Goal: Find contact information: Find contact information

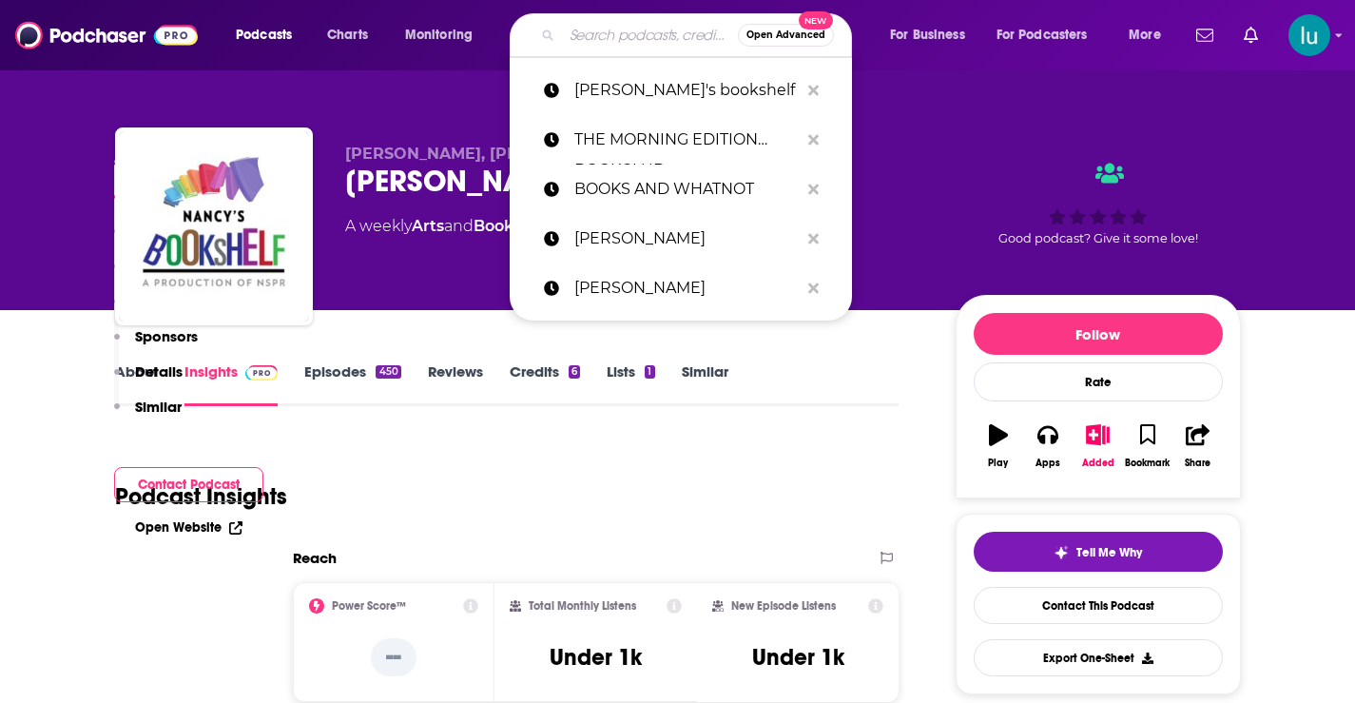
click at [589, 37] on input "Search podcasts, credits, & more..." at bounding box center [650, 35] width 176 height 30
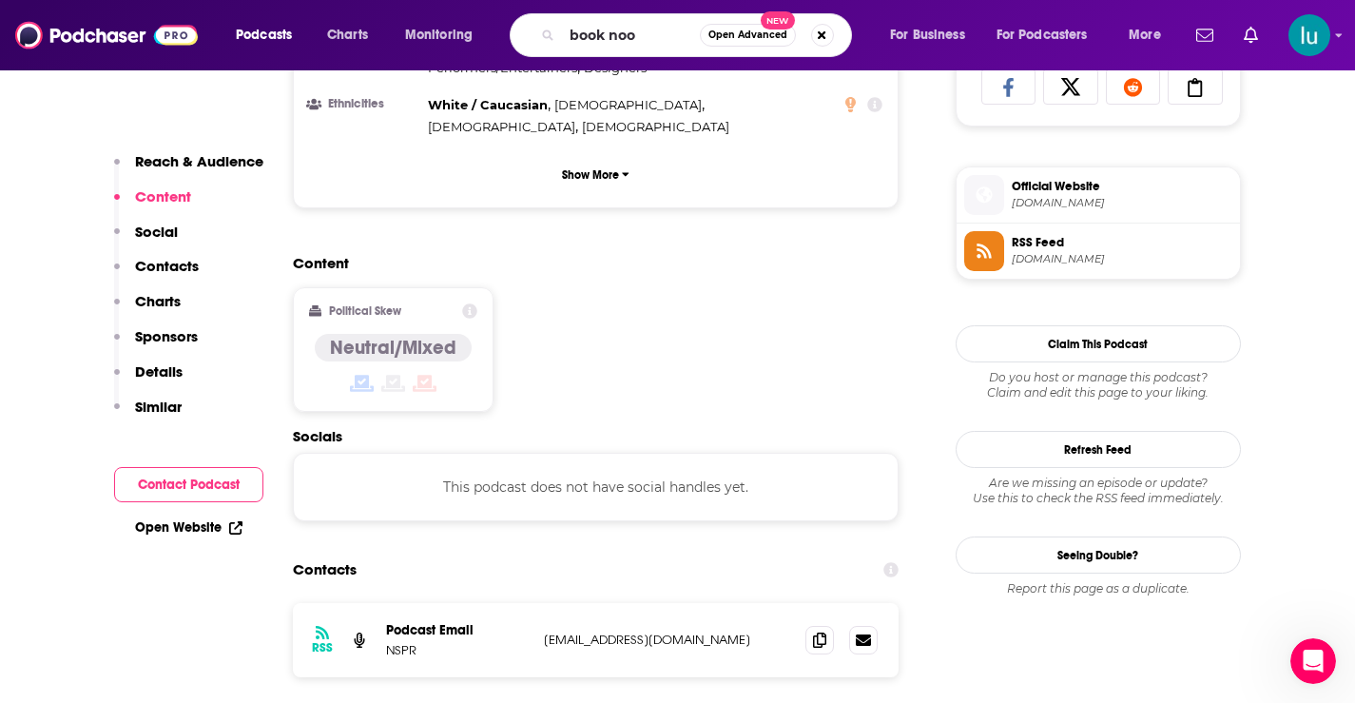
type input "book nook"
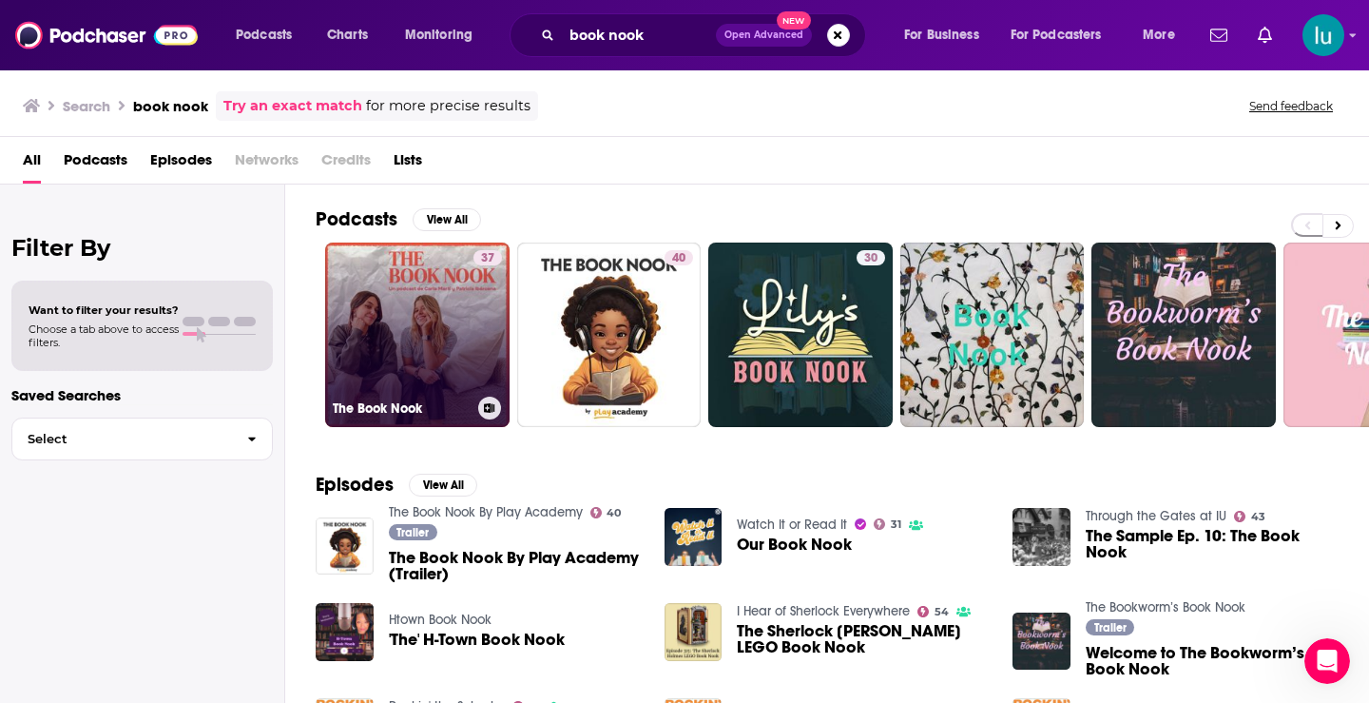
click at [414, 345] on link "37 The Book Nook" at bounding box center [417, 334] width 184 height 184
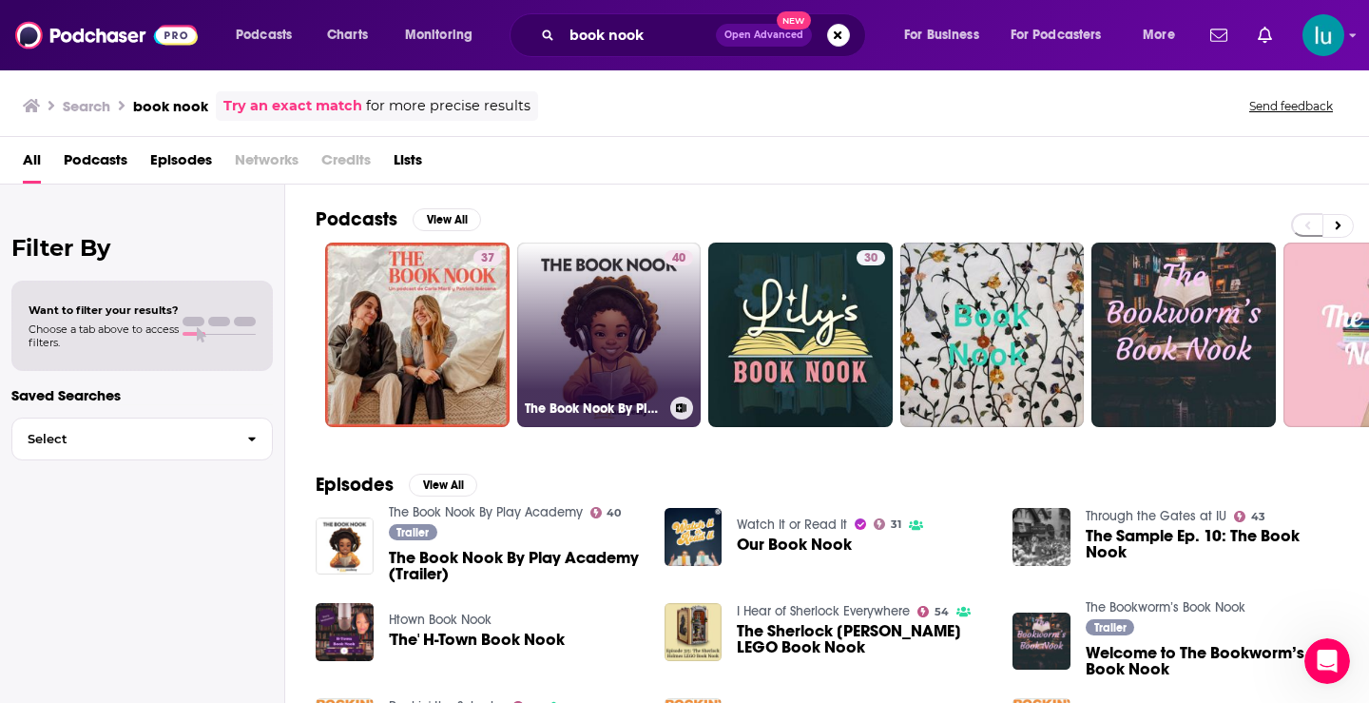
click at [609, 314] on link "40 The Book Nook By Play Academy" at bounding box center [609, 334] width 184 height 184
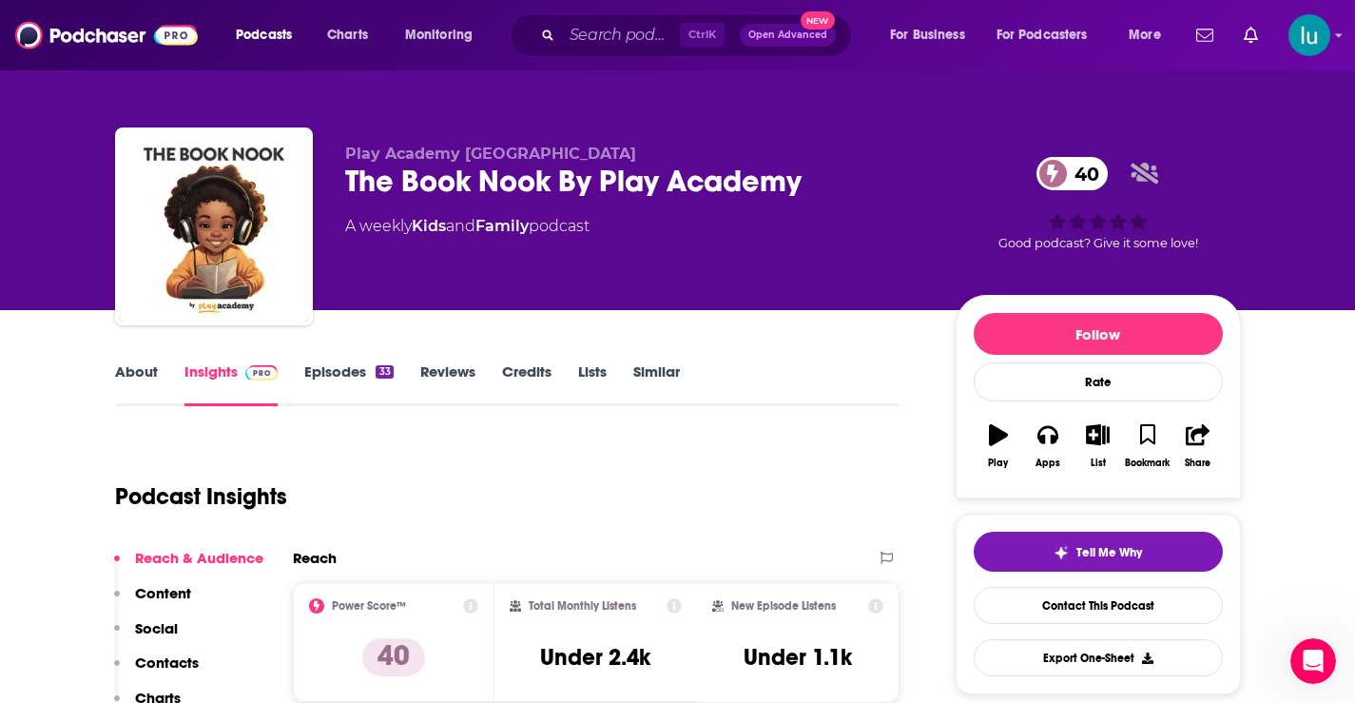
click at [133, 369] on link "About" at bounding box center [136, 384] width 43 height 44
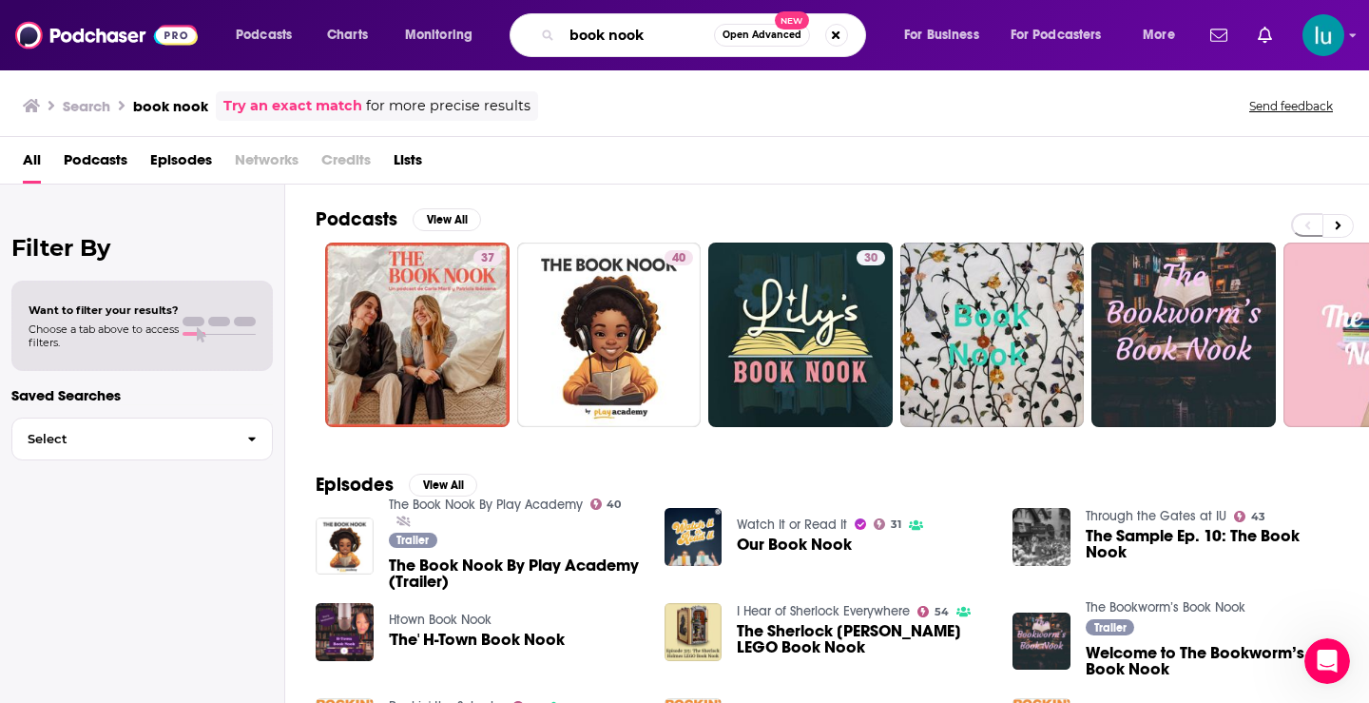
click at [649, 38] on input "book nook" at bounding box center [638, 35] width 152 height 30
type input "book nook [PERSON_NAME]"
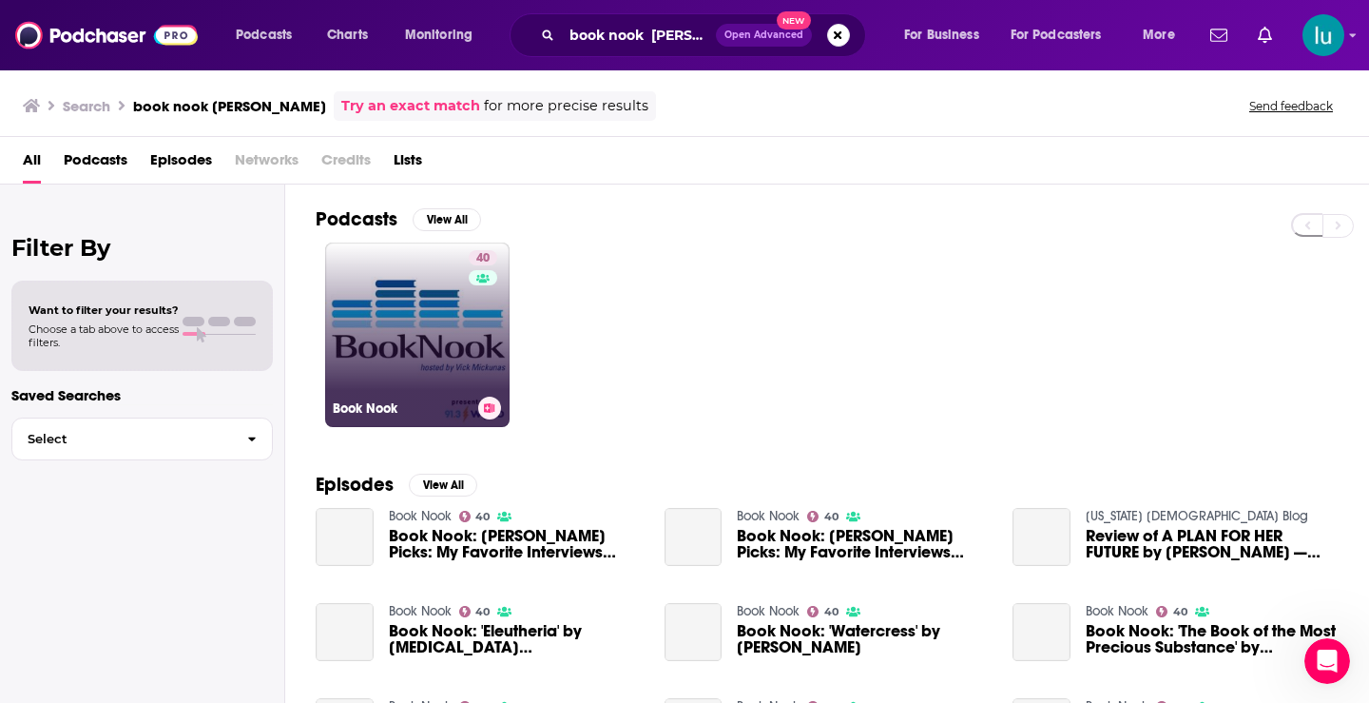
click at [439, 329] on link "40 Book Nook" at bounding box center [417, 334] width 184 height 184
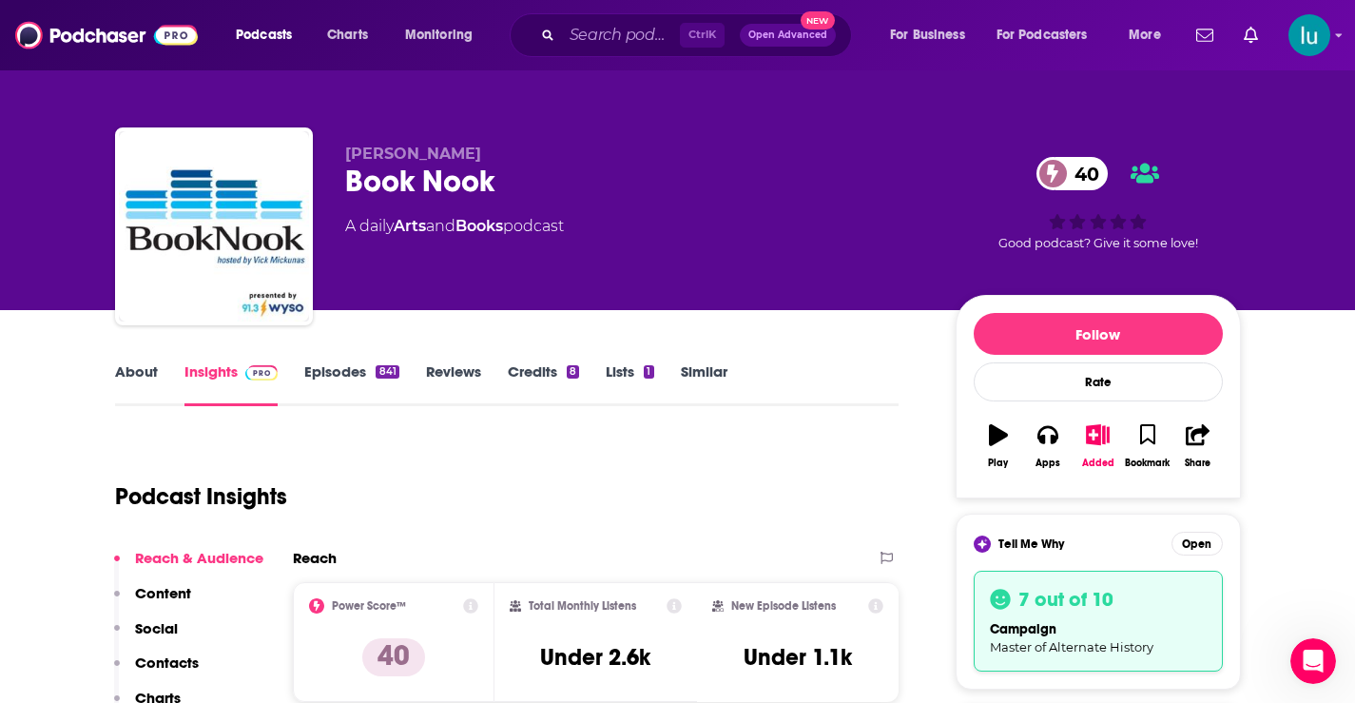
click at [128, 372] on link "About" at bounding box center [136, 384] width 43 height 44
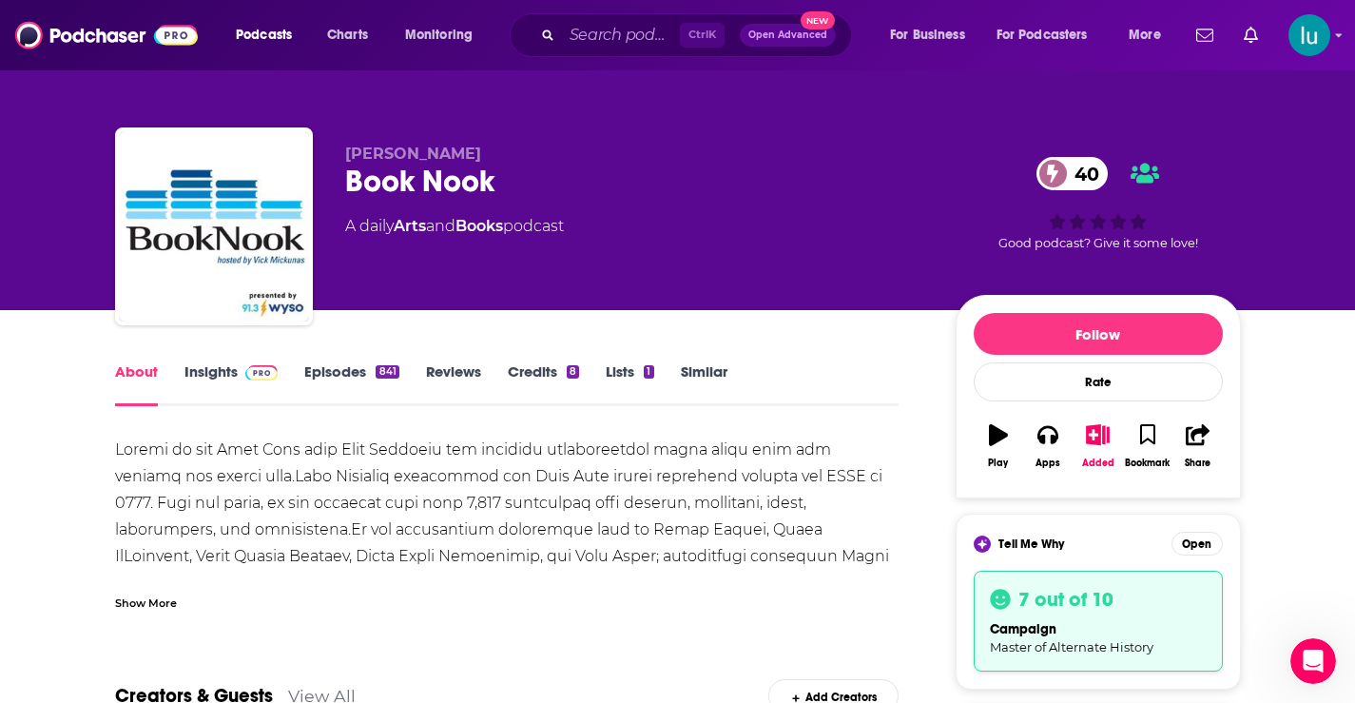
click at [149, 606] on div "Show More" at bounding box center [146, 601] width 62 height 18
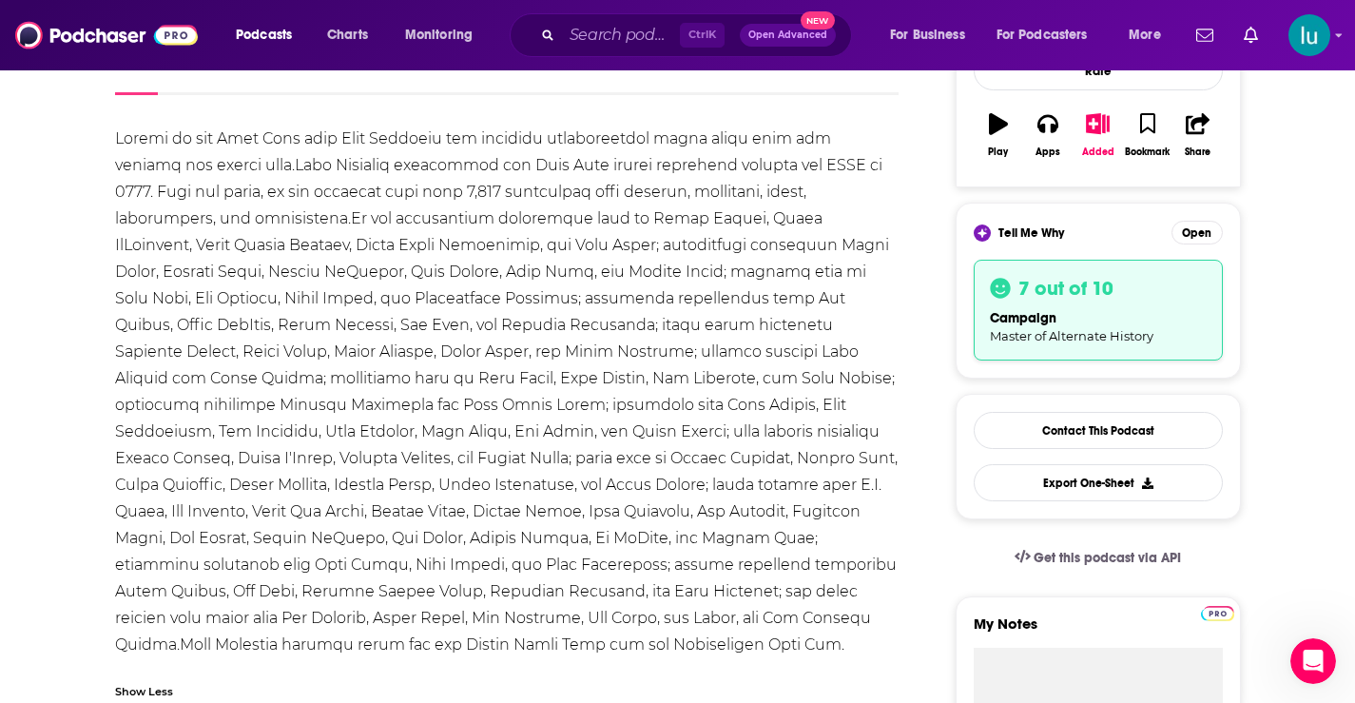
scroll to position [48, 0]
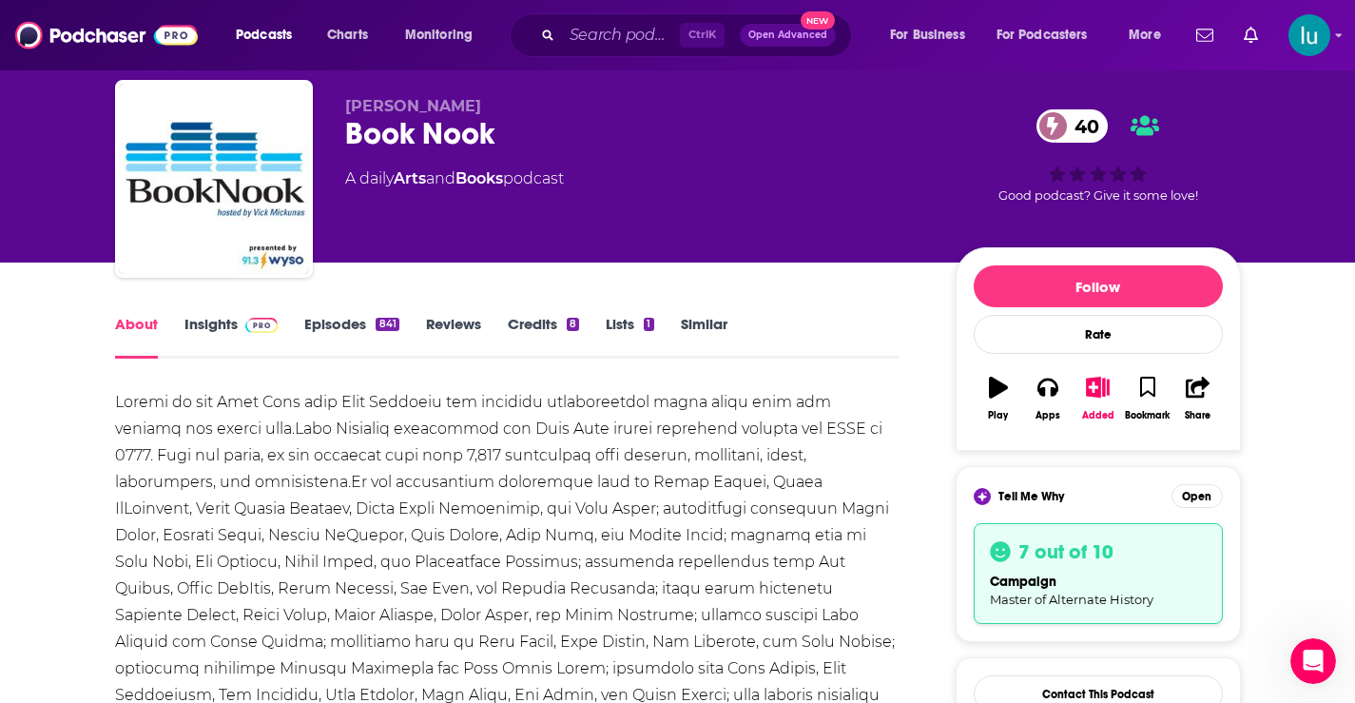
click at [204, 316] on link "Insights" at bounding box center [231, 337] width 94 height 44
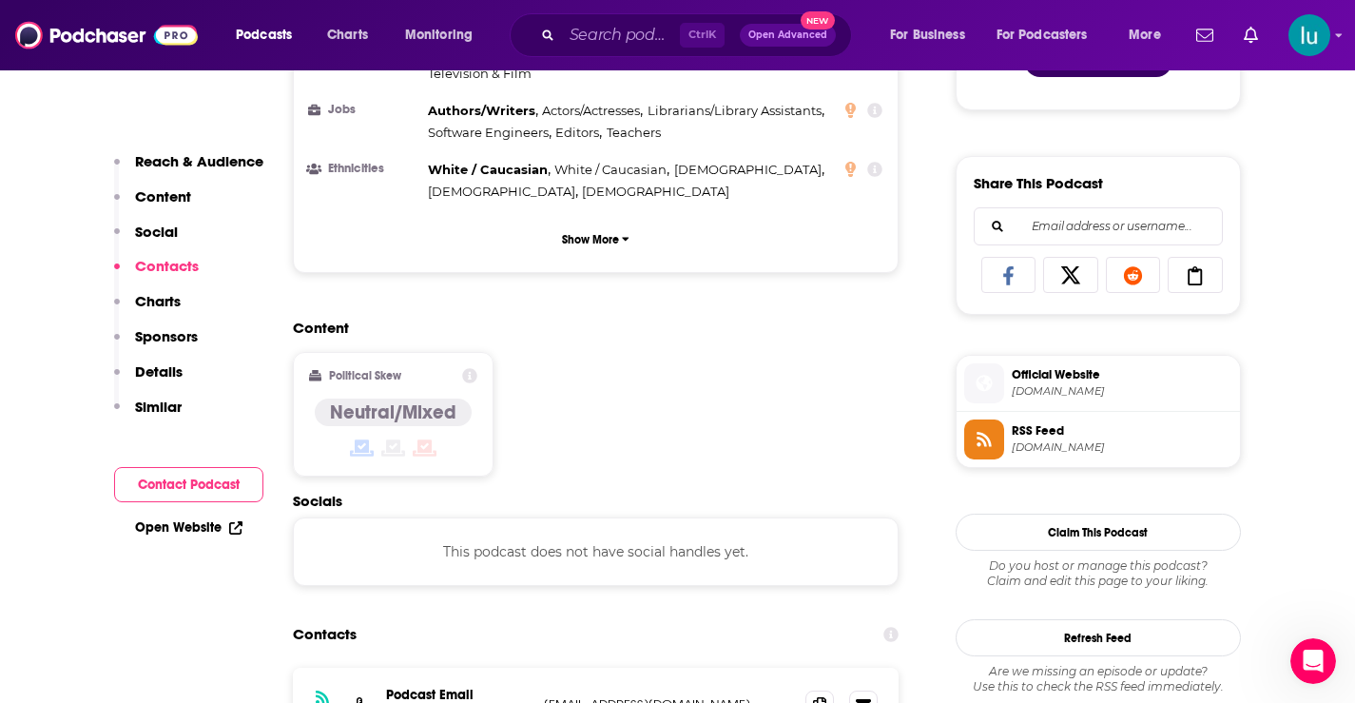
scroll to position [1450, 0]
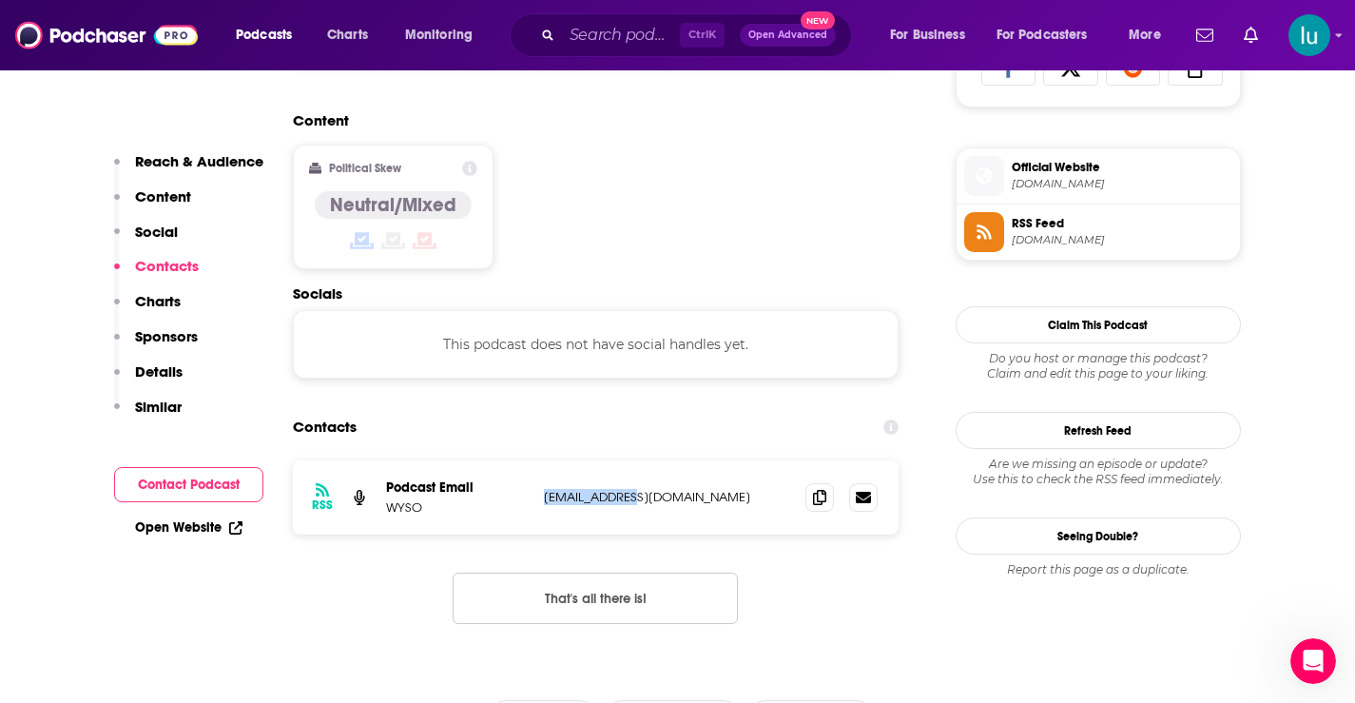
drag, startPoint x: 653, startPoint y: 436, endPoint x: 535, endPoint y: 440, distance: 118.0
click at [535, 460] on div "RSS Podcast Email WYSO [EMAIL_ADDRESS][DOMAIN_NAME] [EMAIL_ADDRESS][DOMAIN_NAME]" at bounding box center [596, 497] width 607 height 74
copy div "[EMAIL_ADDRESS][DOMAIN_NAME]"
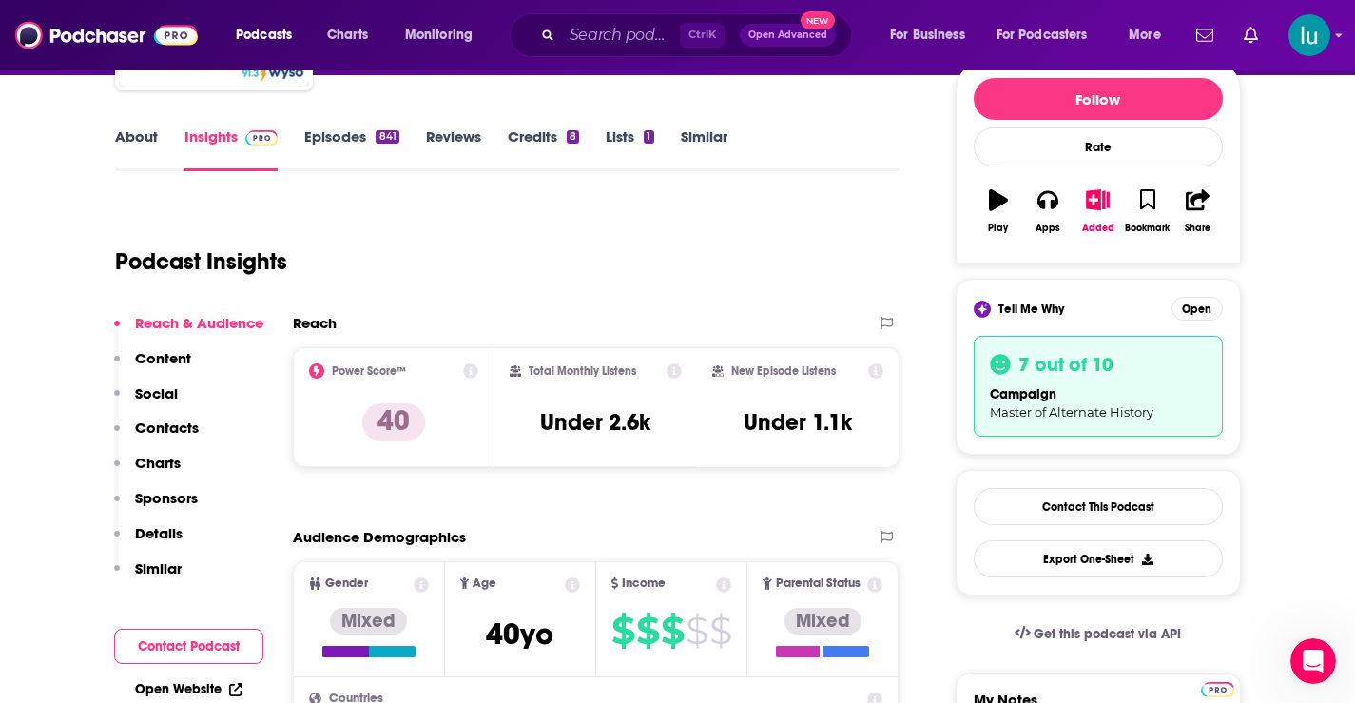
scroll to position [0, 0]
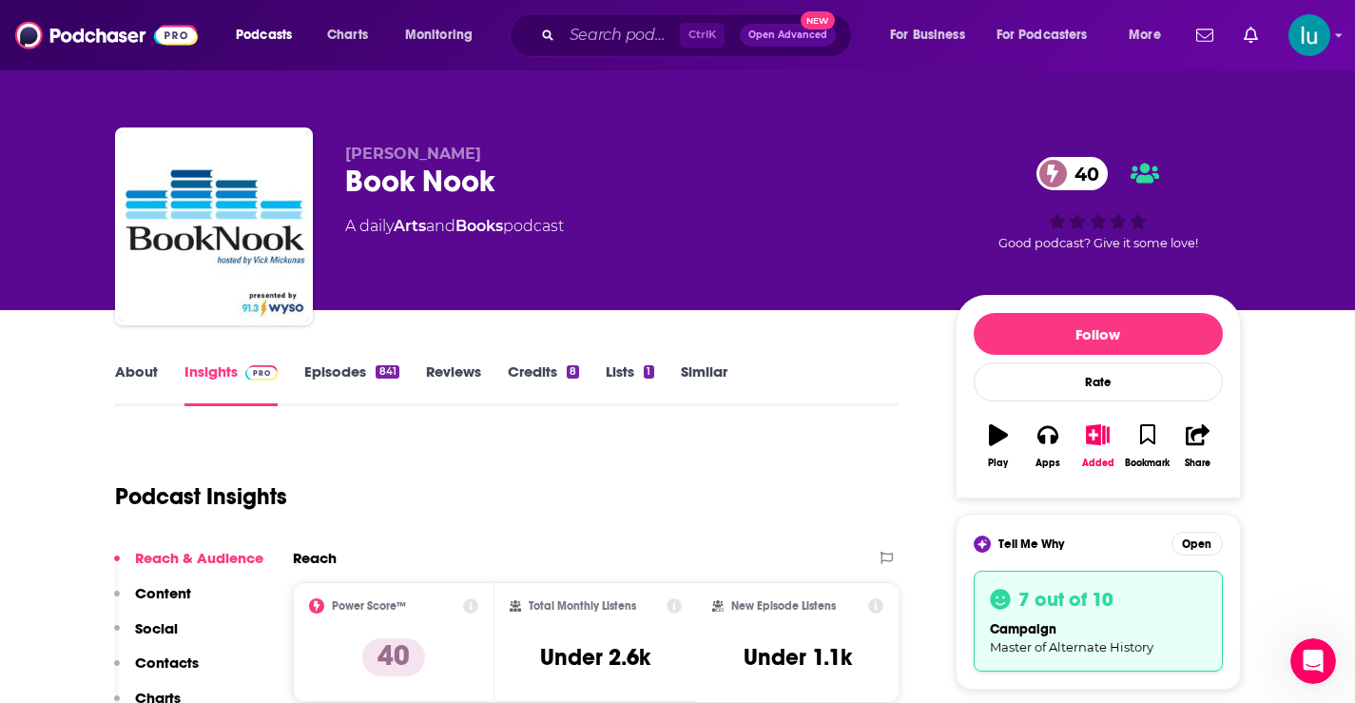
click at [135, 371] on link "About" at bounding box center [136, 384] width 43 height 44
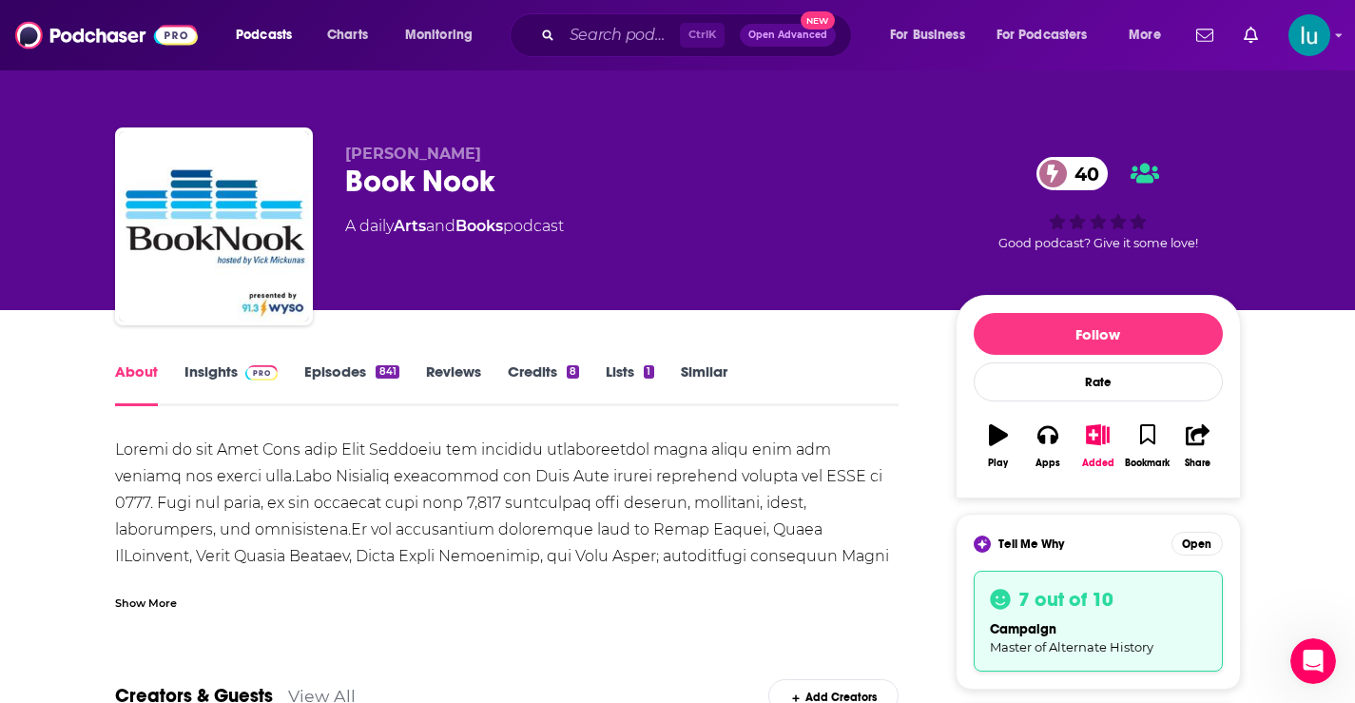
click at [198, 370] on link "Insights" at bounding box center [231, 384] width 94 height 44
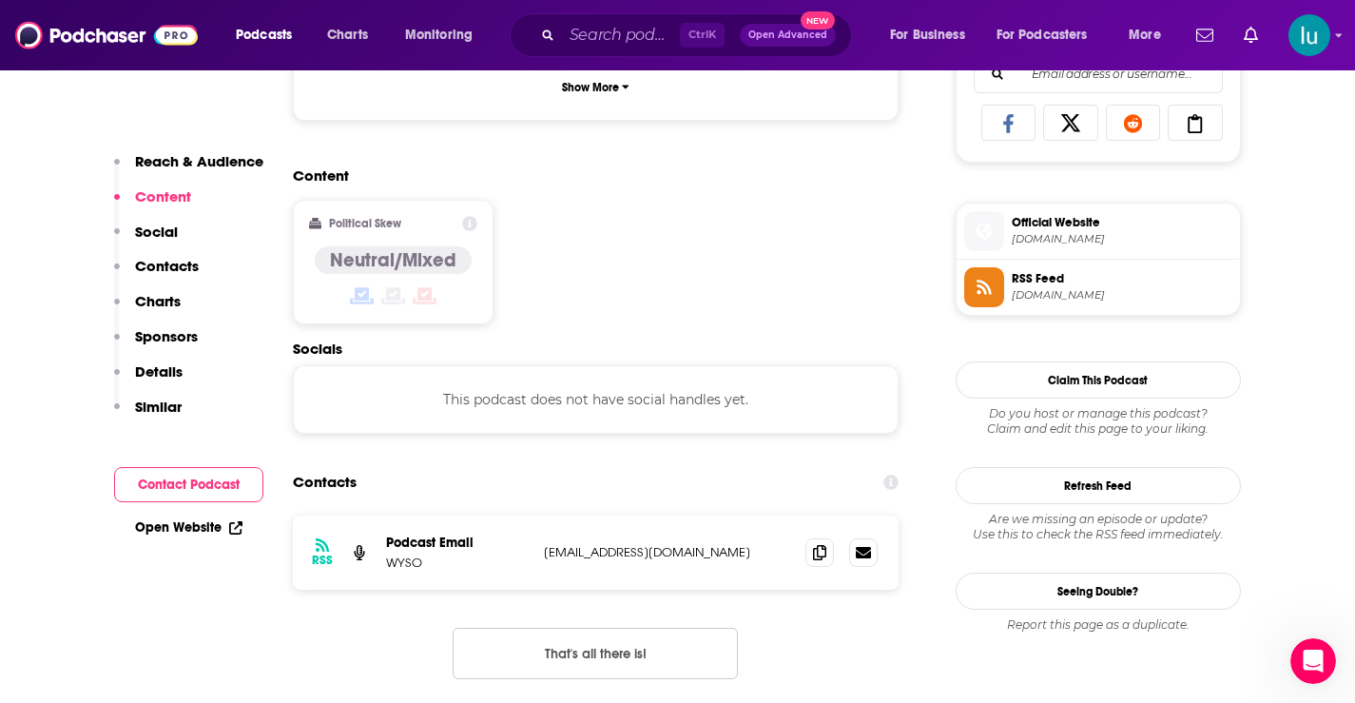
scroll to position [1408, 0]
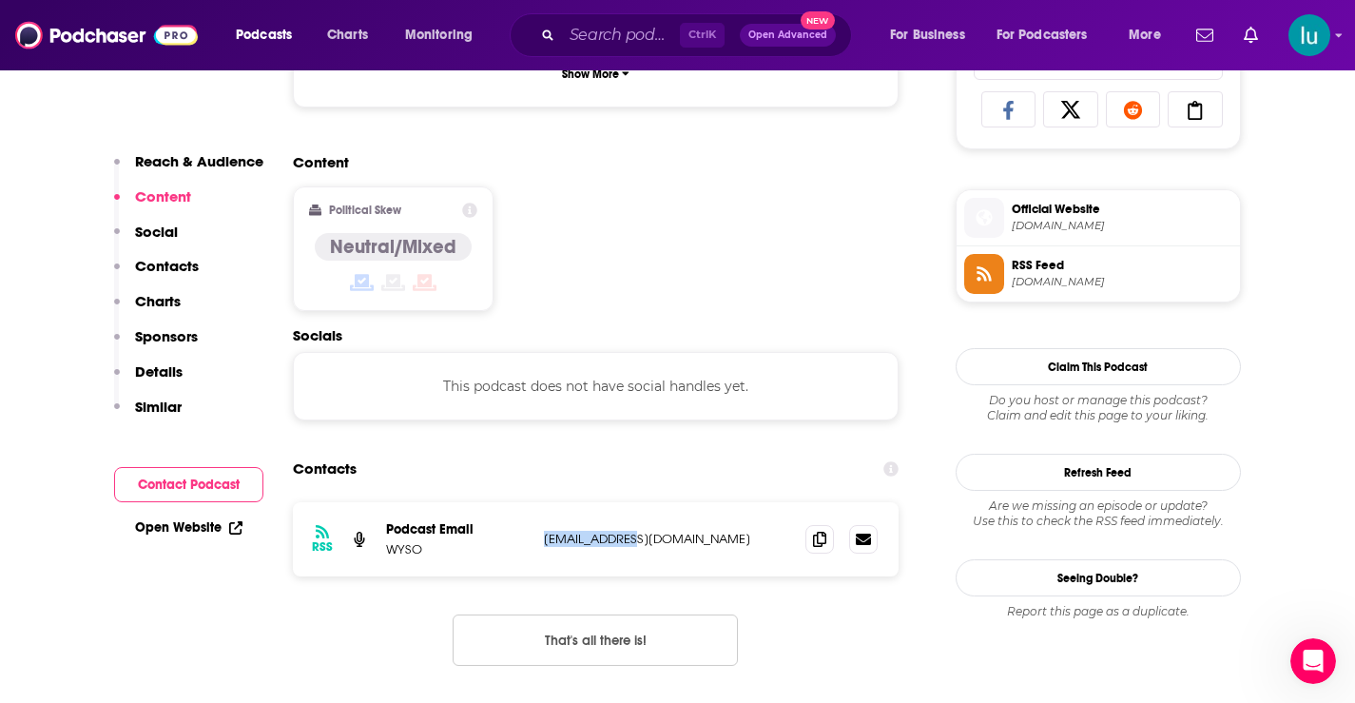
drag, startPoint x: 638, startPoint y: 475, endPoint x: 569, endPoint y: 485, distance: 70.1
click at [530, 502] on div "RSS Podcast Email WYSO [EMAIL_ADDRESS][DOMAIN_NAME] [EMAIL_ADDRESS][DOMAIN_NAME]" at bounding box center [596, 539] width 607 height 74
copy div "[EMAIL_ADDRESS][DOMAIN_NAME]"
